Goal: Task Accomplishment & Management: Manage account settings

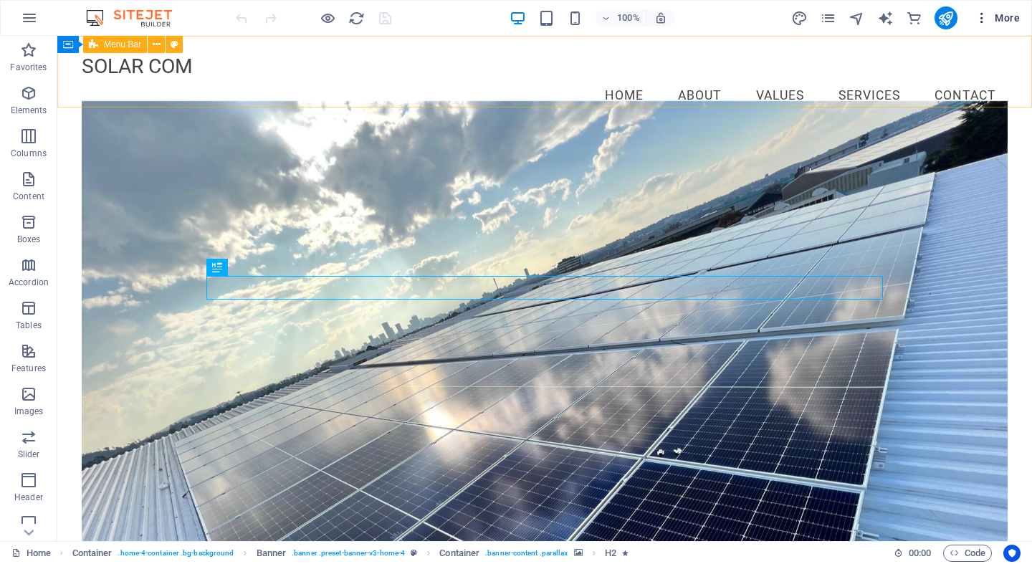
click at [982, 17] on icon "button" at bounding box center [981, 18] width 14 height 14
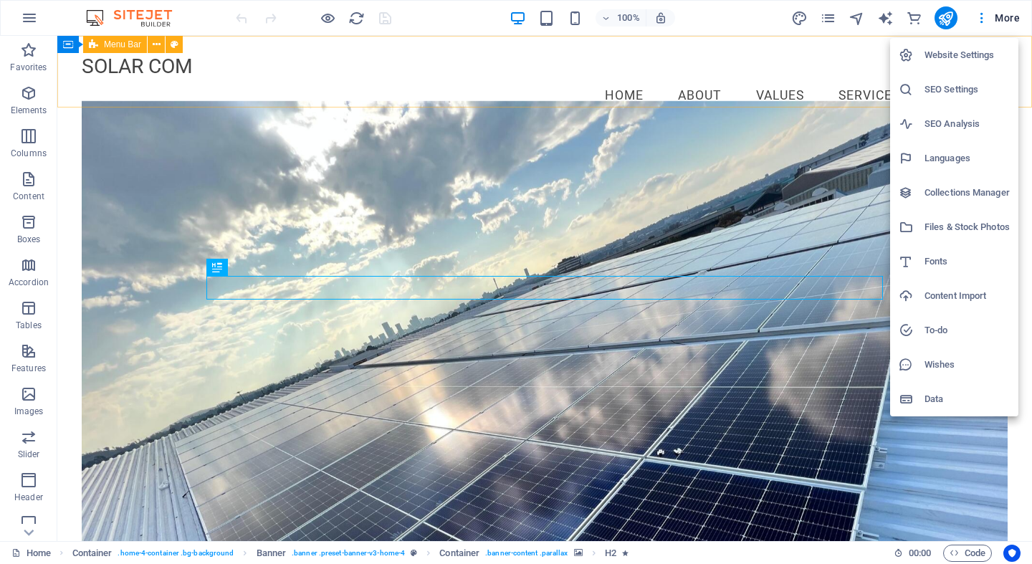
click at [982, 16] on div at bounding box center [516, 282] width 1032 height 564
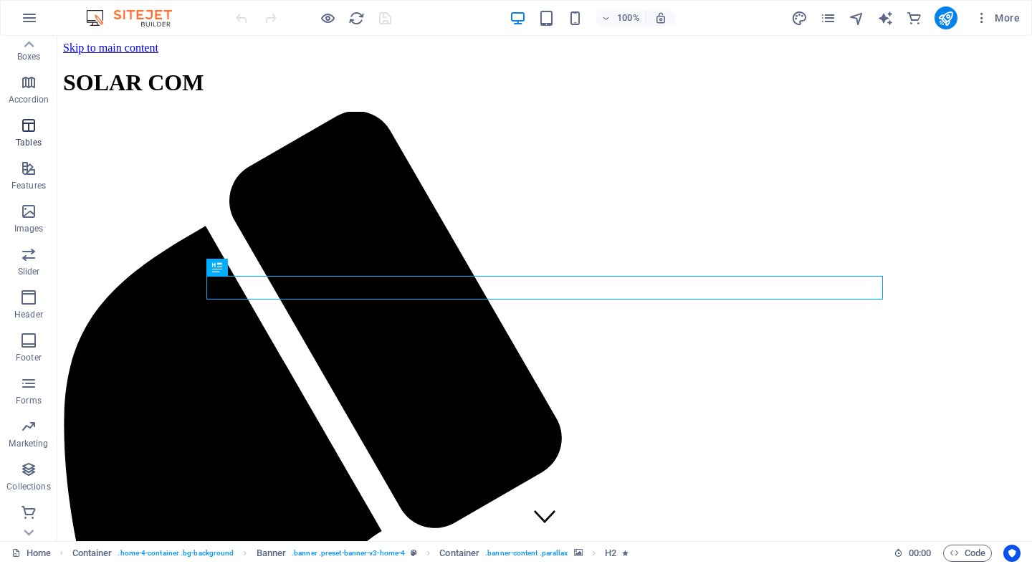
scroll to position [183, 0]
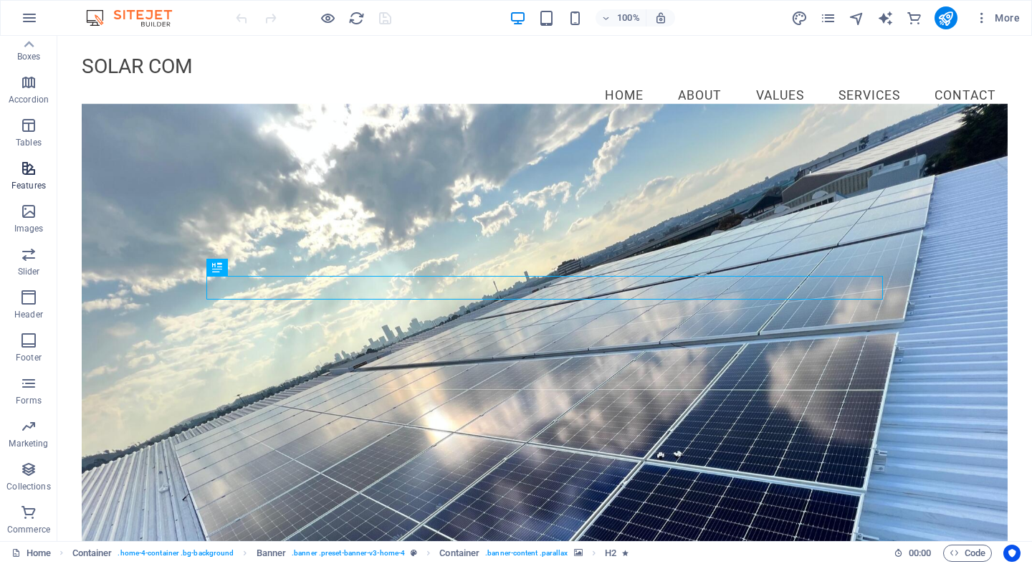
click at [25, 170] on icon "button" at bounding box center [28, 168] width 17 height 17
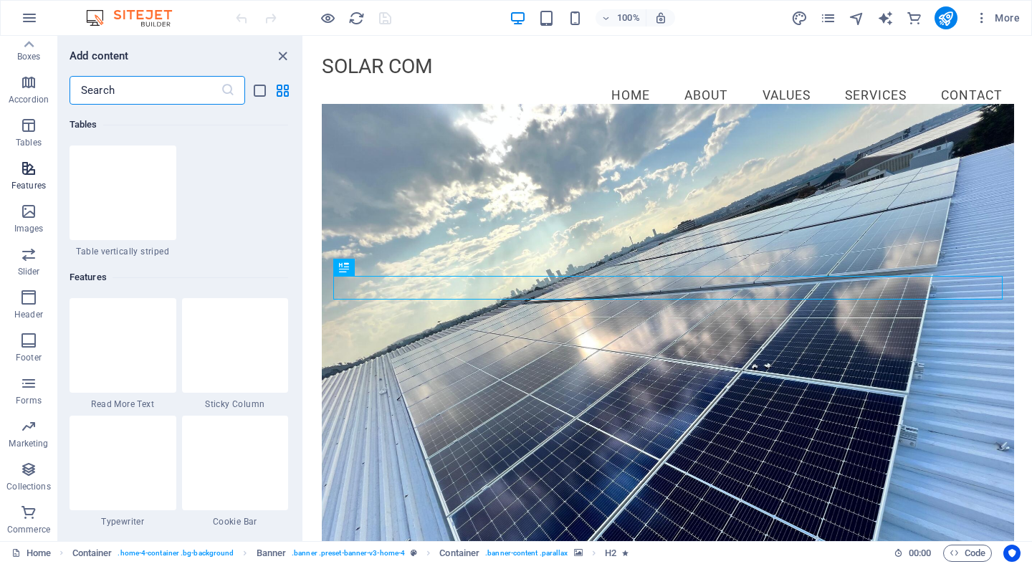
scroll to position [5585, 0]
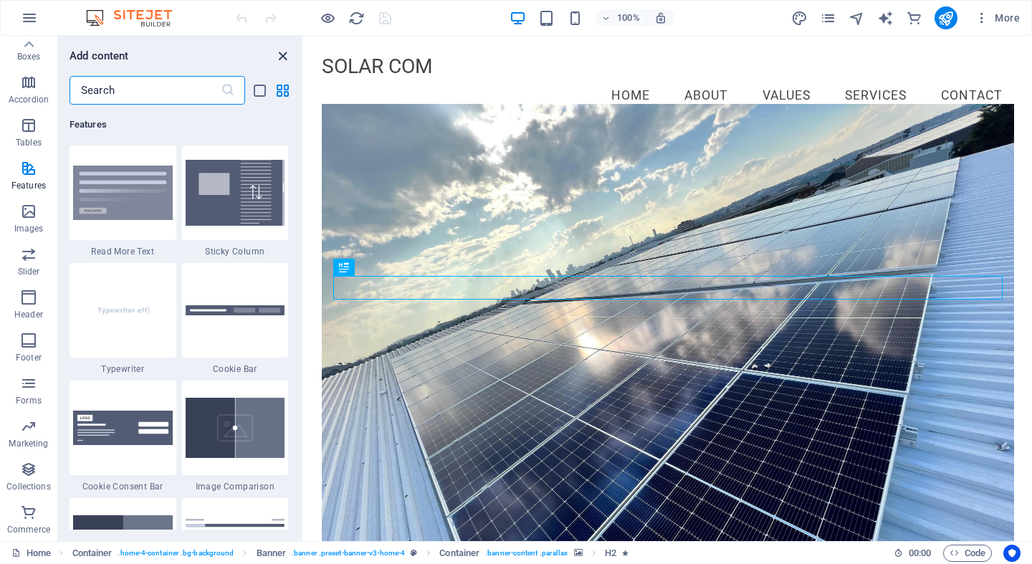
click at [279, 57] on icon "close panel" at bounding box center [282, 56] width 16 height 16
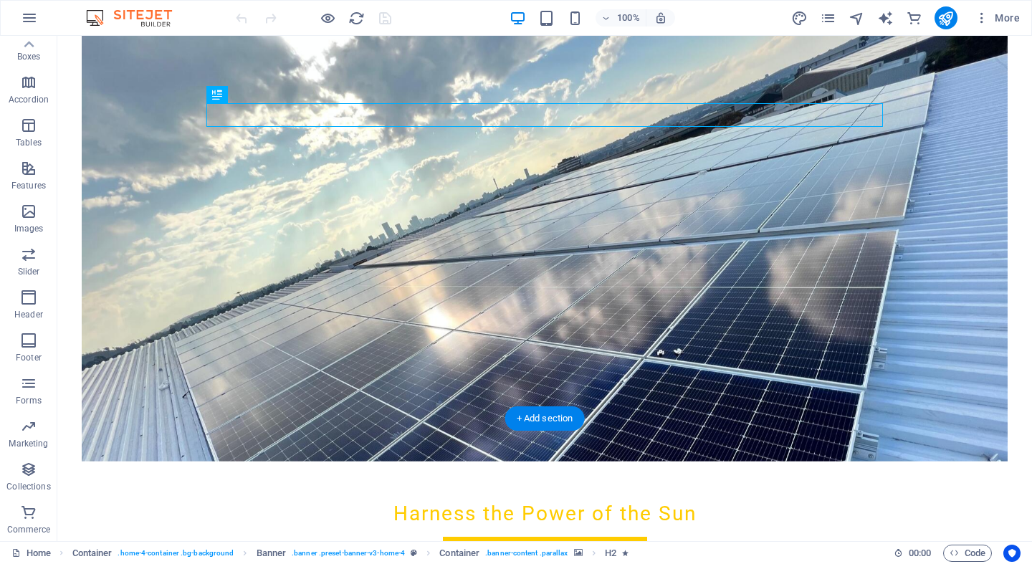
scroll to position [168, 0]
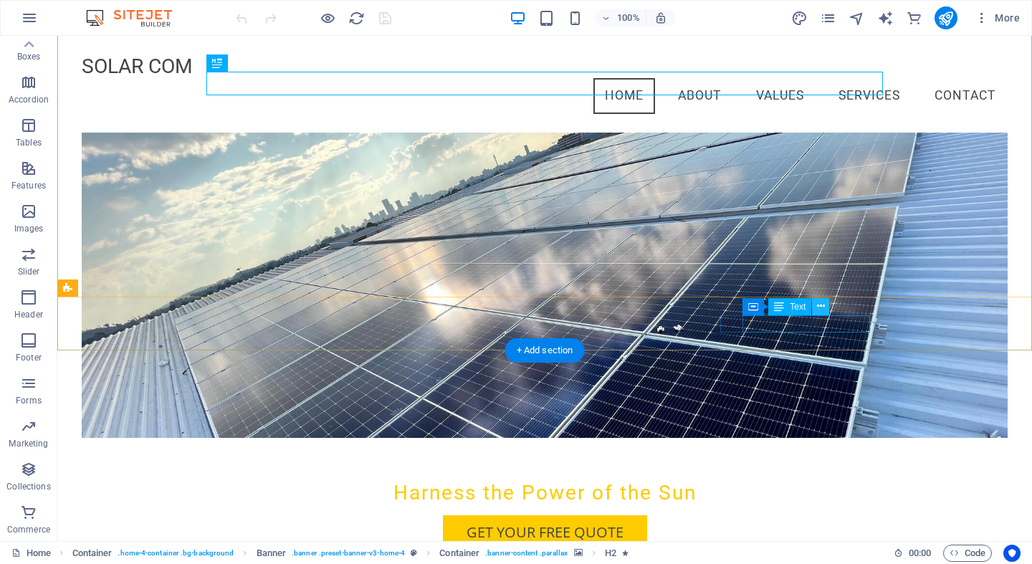
click at [819, 305] on icon at bounding box center [821, 306] width 8 height 15
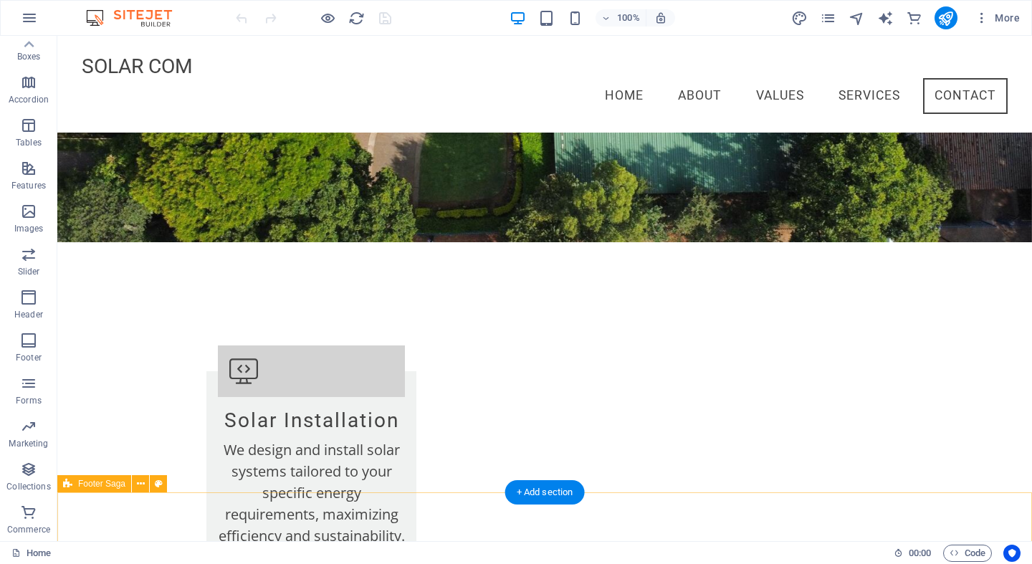
scroll to position [2152, 0]
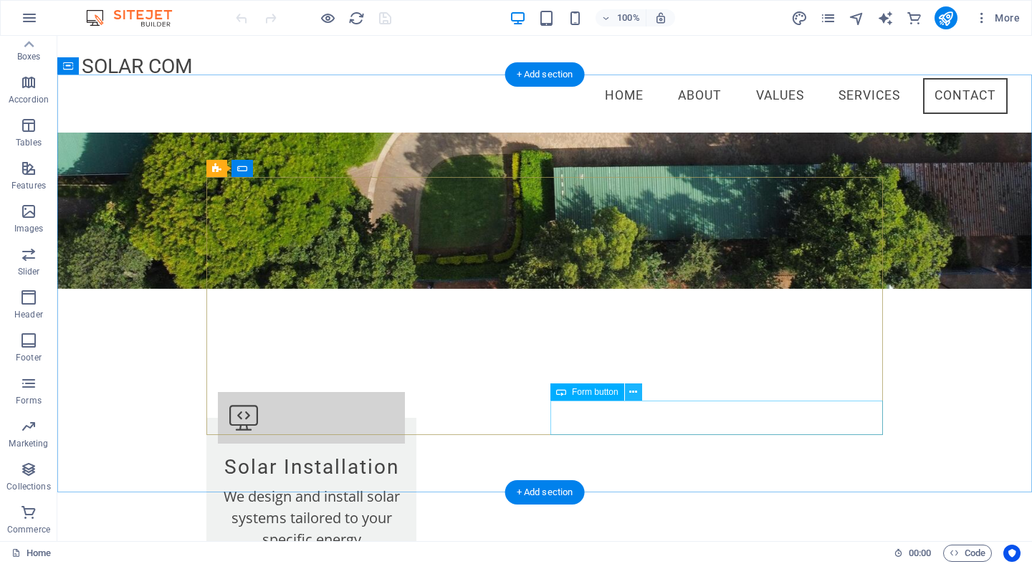
click at [636, 393] on icon at bounding box center [633, 392] width 8 height 15
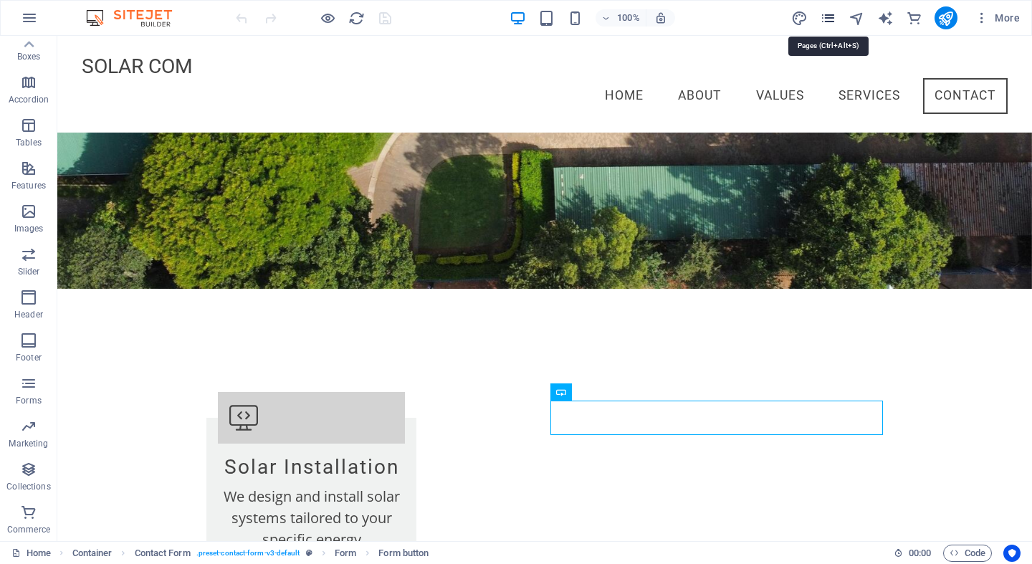
click at [827, 16] on icon "pages" at bounding box center [828, 18] width 16 height 16
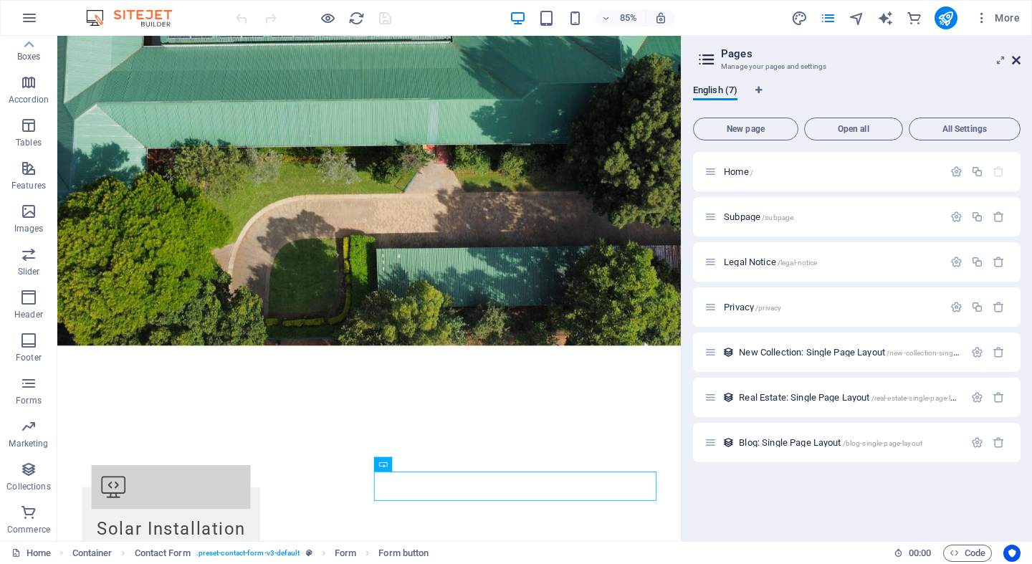
click at [1015, 61] on icon at bounding box center [1016, 59] width 9 height 11
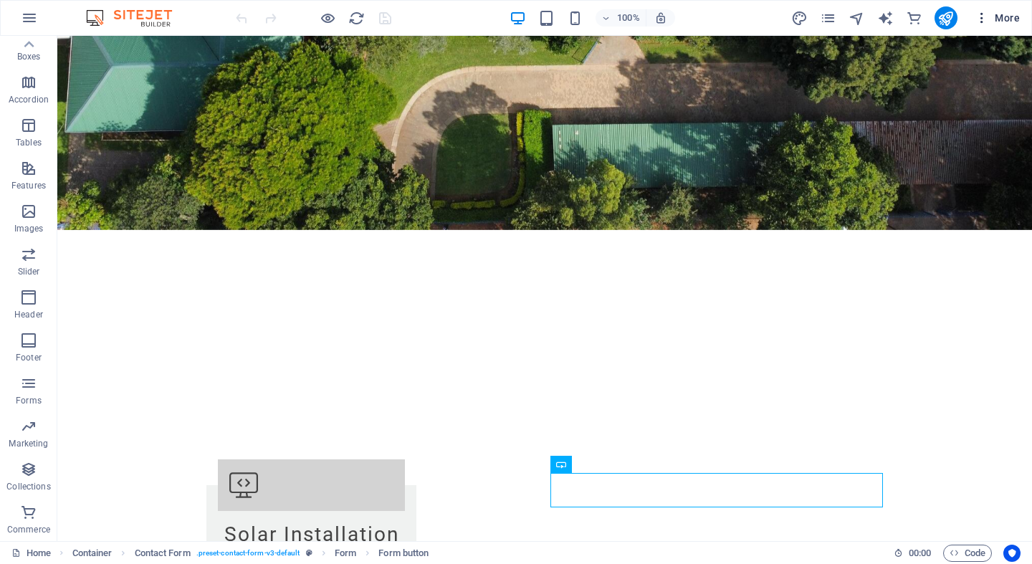
click at [1005, 16] on span "More" at bounding box center [996, 18] width 45 height 14
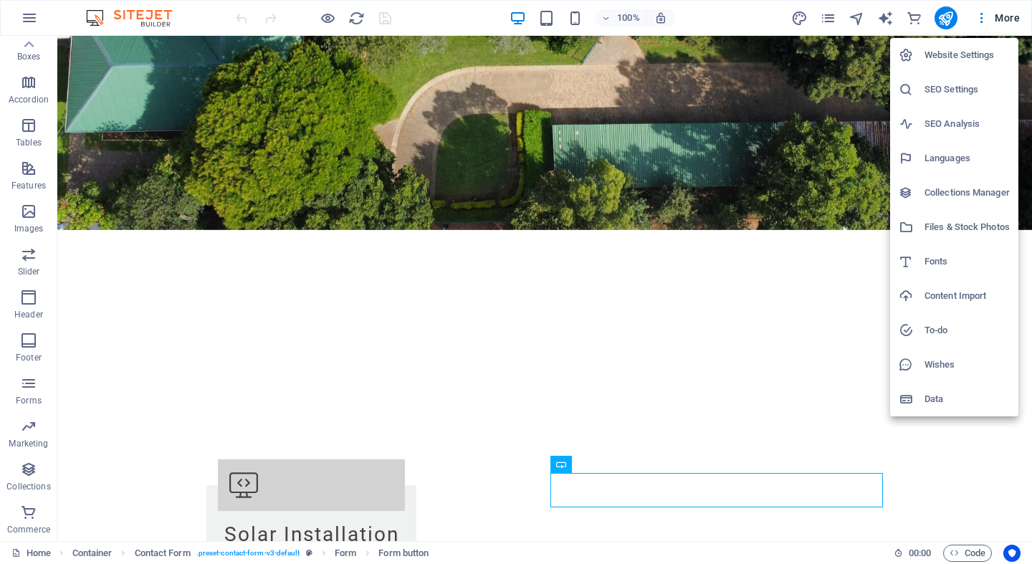
click at [960, 56] on h6 "Website Settings" at bounding box center [966, 55] width 85 height 17
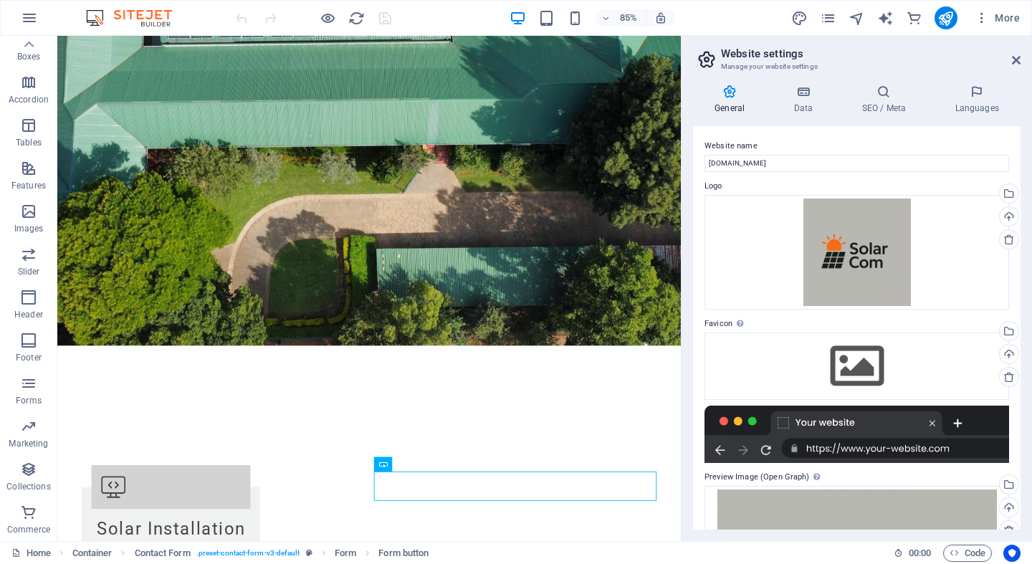
scroll to position [0, 0]
click at [810, 93] on icon at bounding box center [803, 92] width 62 height 14
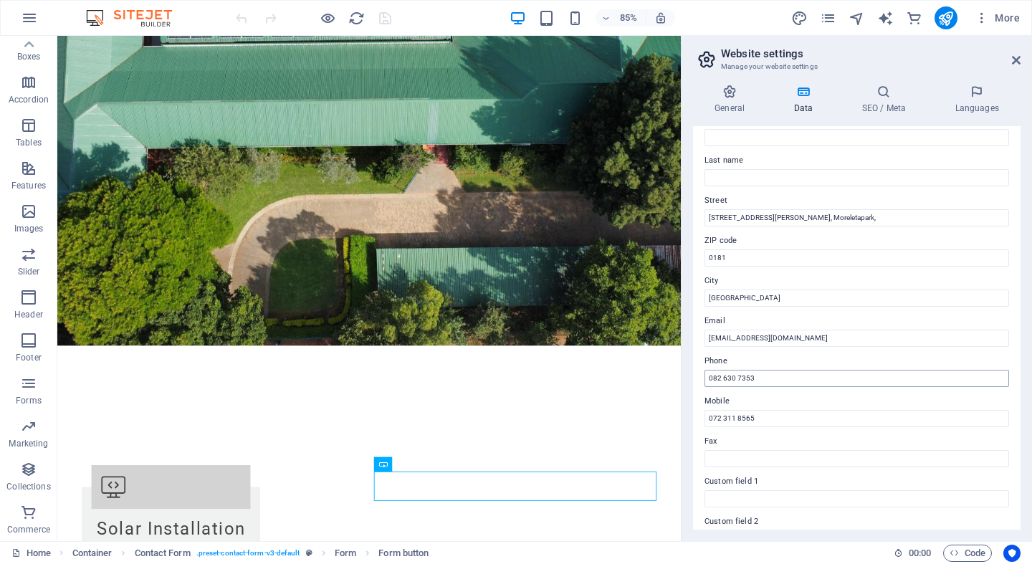
scroll to position [77, 0]
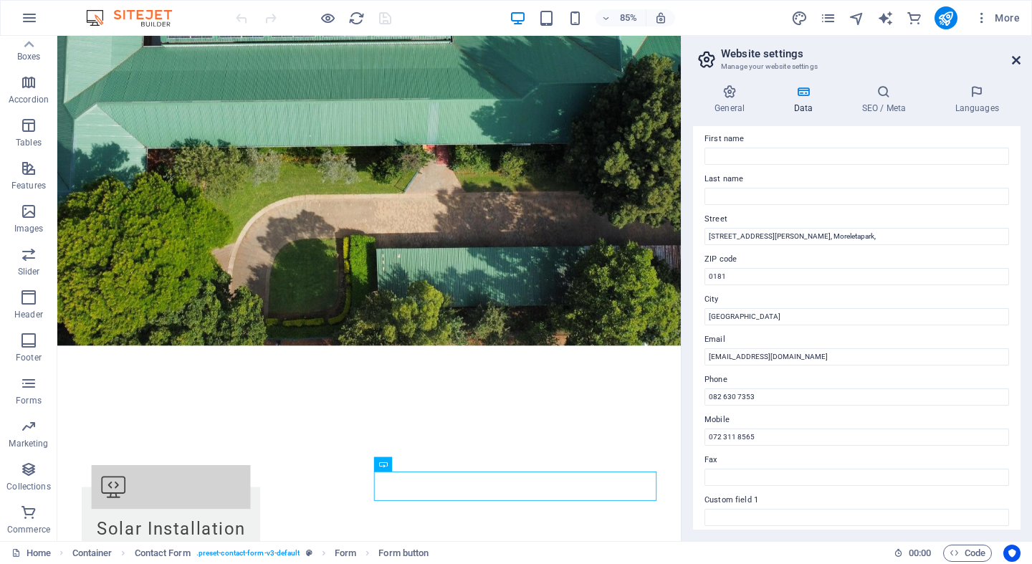
click at [1013, 62] on icon at bounding box center [1016, 59] width 9 height 11
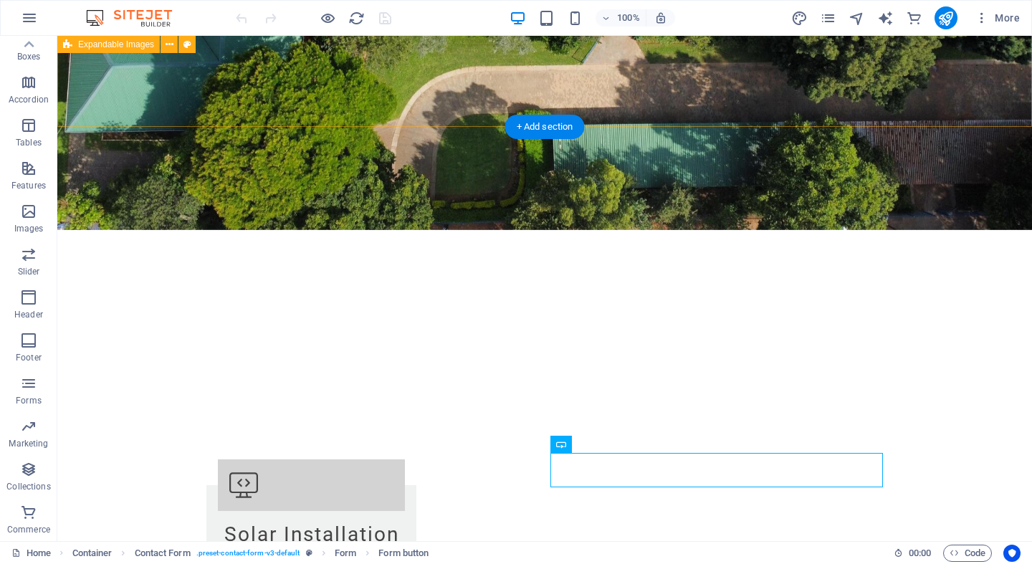
scroll to position [2182, 0]
